Goal: Task Accomplishment & Management: Use online tool/utility

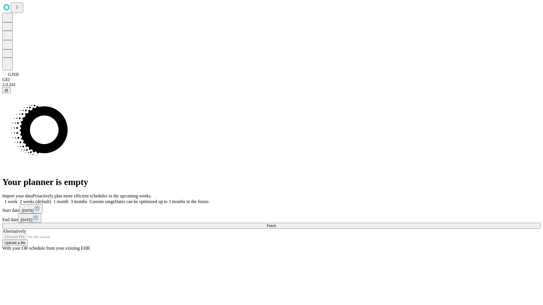
click at [276, 224] on span "Fetch" at bounding box center [271, 226] width 9 height 4
